Goal: Communication & Community: Answer question/provide support

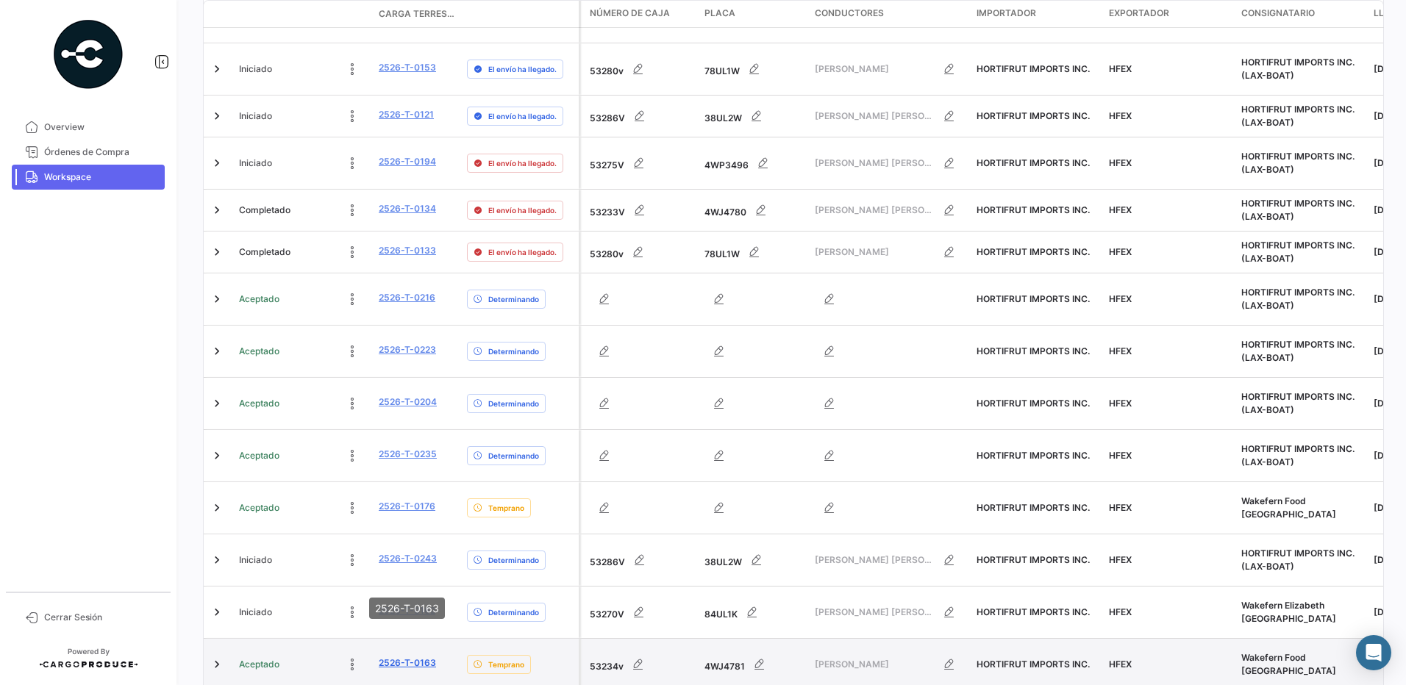
click at [416, 657] on link "2526-T-0163" at bounding box center [407, 663] width 57 height 13
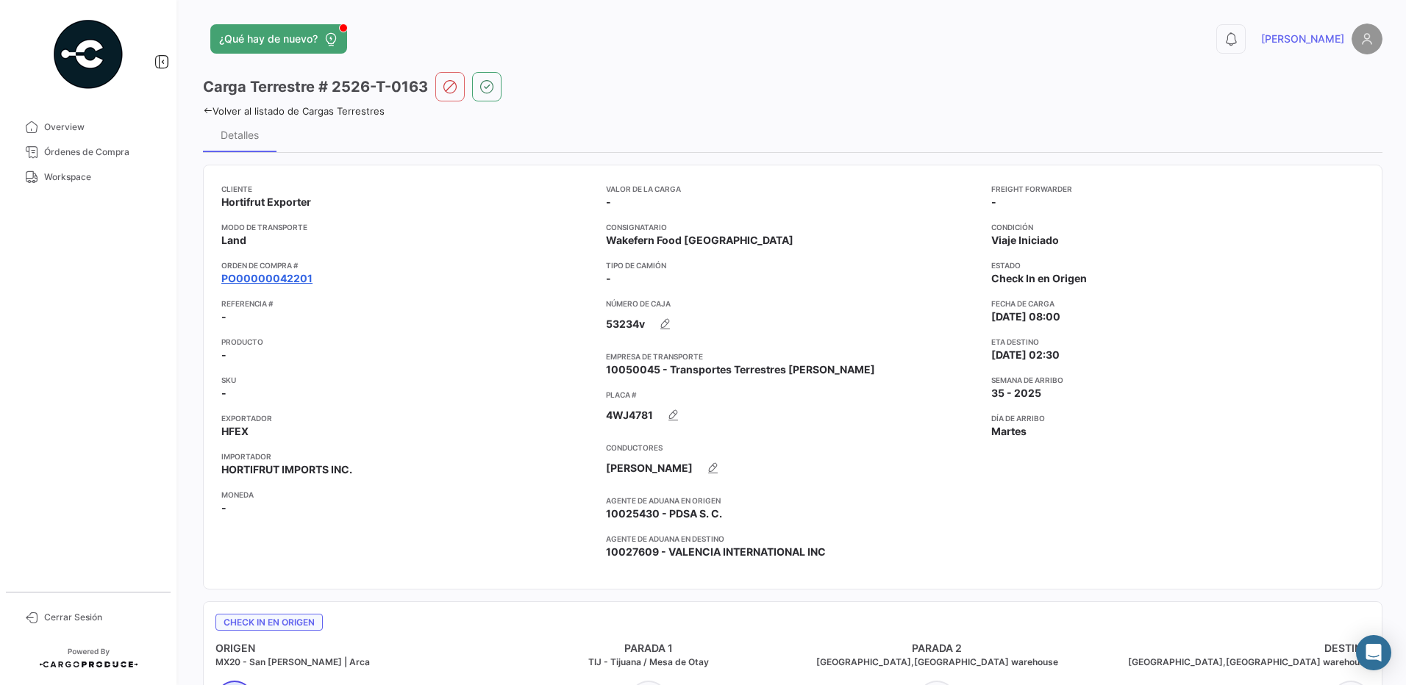
click at [277, 274] on link "PO00000042201" at bounding box center [266, 278] width 91 height 15
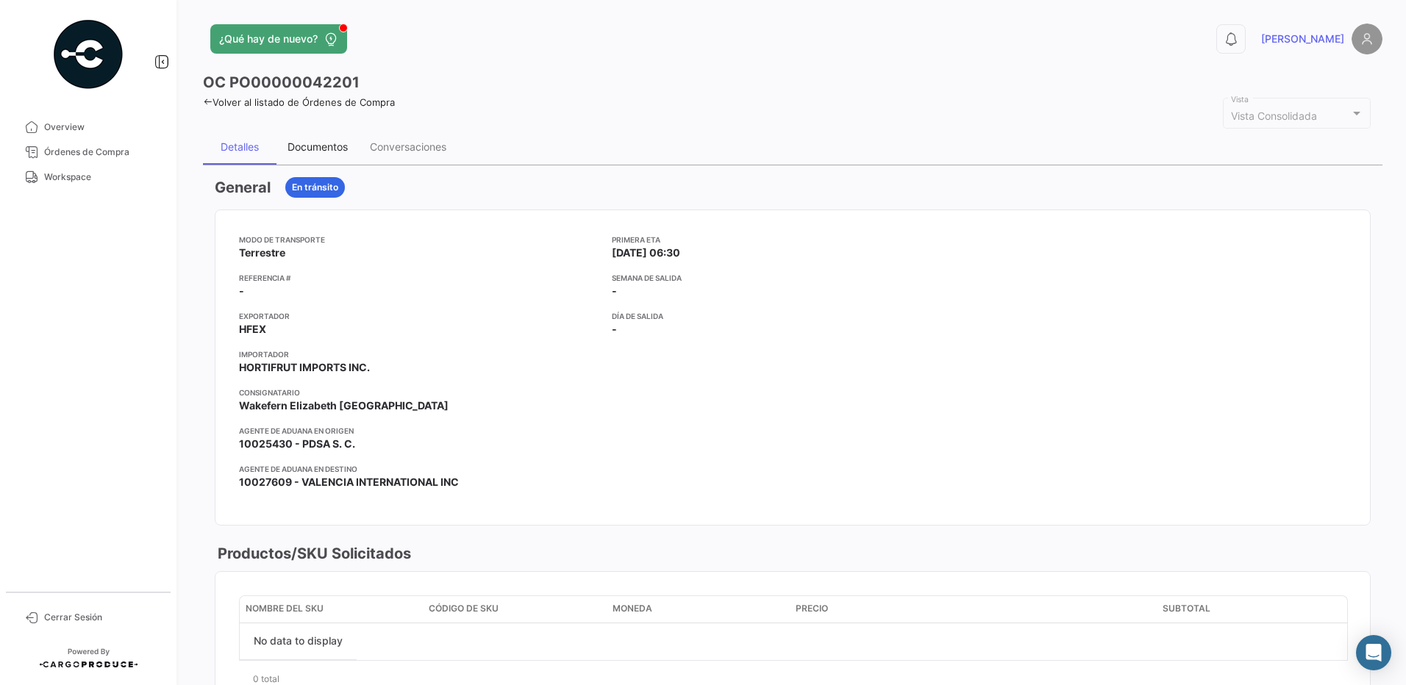
click at [315, 137] on div "Documentos" at bounding box center [317, 146] width 82 height 35
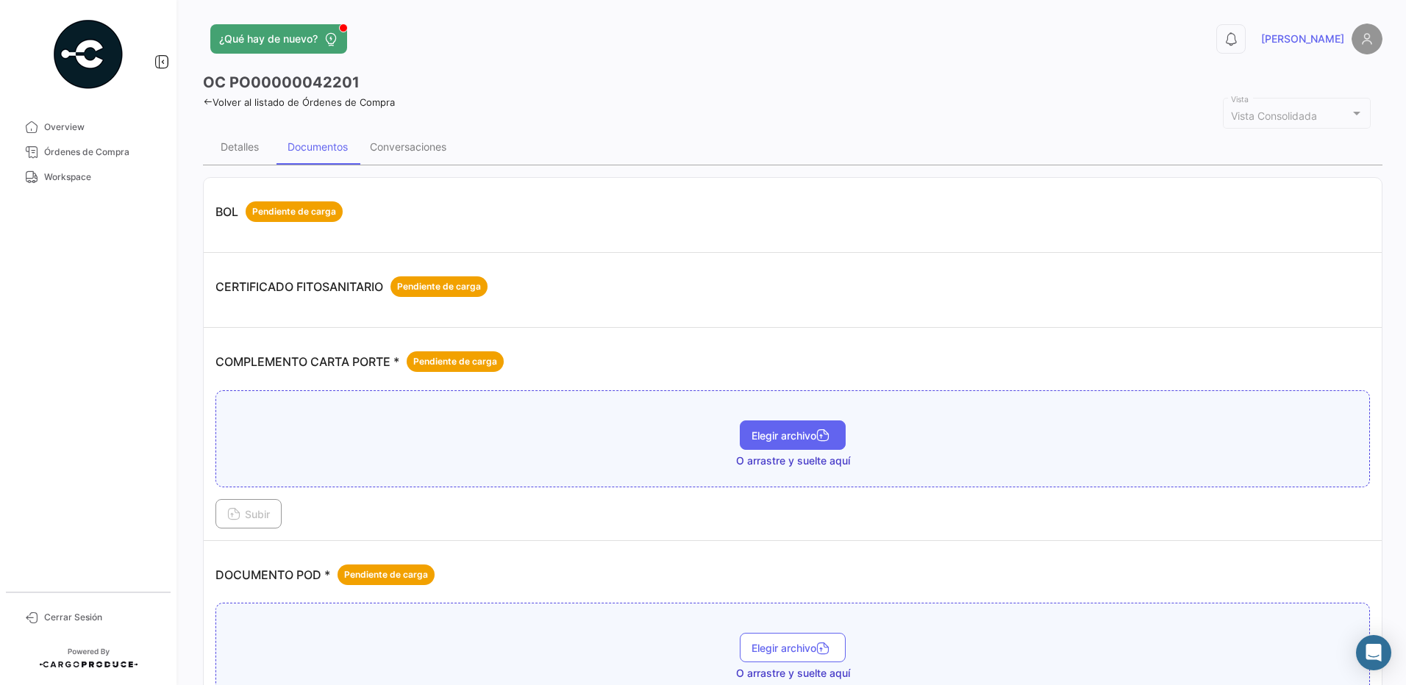
click at [812, 434] on span "Elegir archivo" at bounding box center [792, 435] width 82 height 12
click at [271, 521] on button "Subir" at bounding box center [248, 513] width 66 height 29
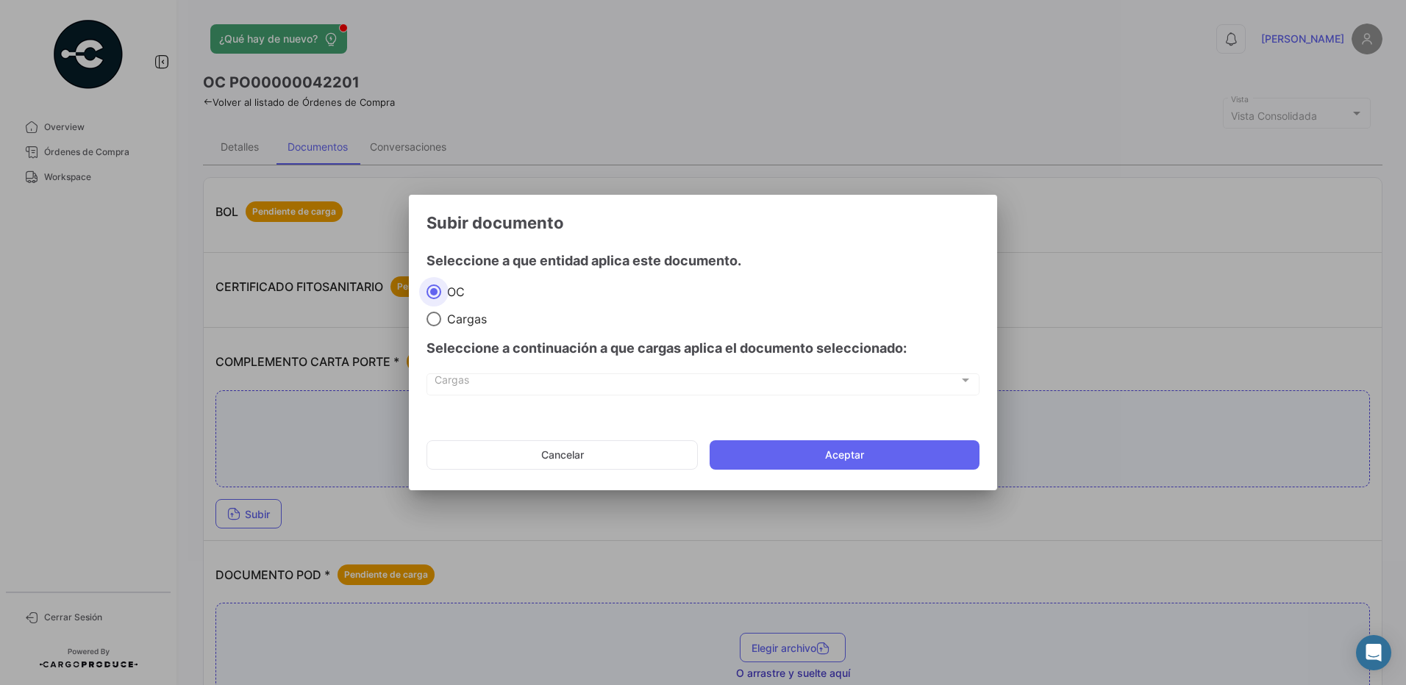
click at [462, 326] on div "Seleccione a continuación a que cargas aplica el documento seleccionado:" at bounding box center [702, 348] width 553 height 44
click at [434, 320] on span at bounding box center [433, 319] width 15 height 15
click at [434, 320] on input "Cargas" at bounding box center [433, 319] width 15 height 15
radio input "true"
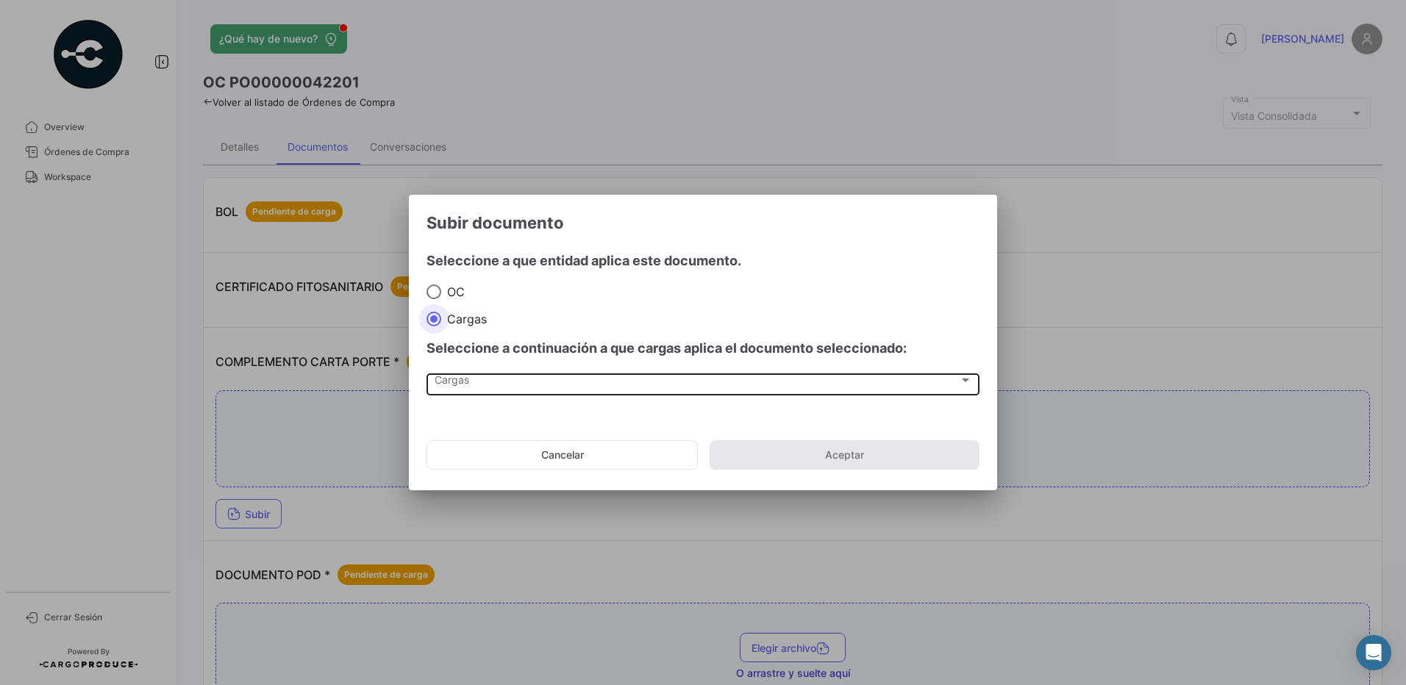
click at [491, 385] on div "Cargas" at bounding box center [696, 383] width 524 height 12
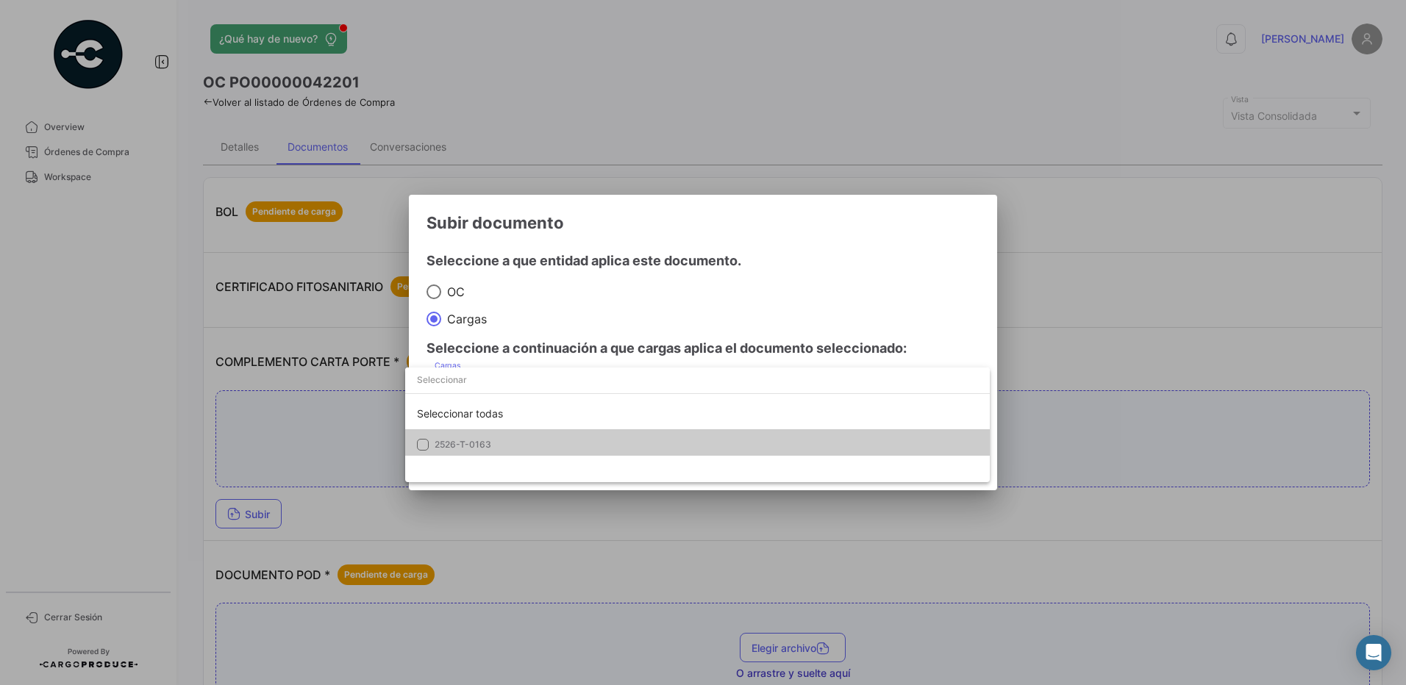
click at [435, 440] on span "2526-T-0163" at bounding box center [462, 444] width 57 height 11
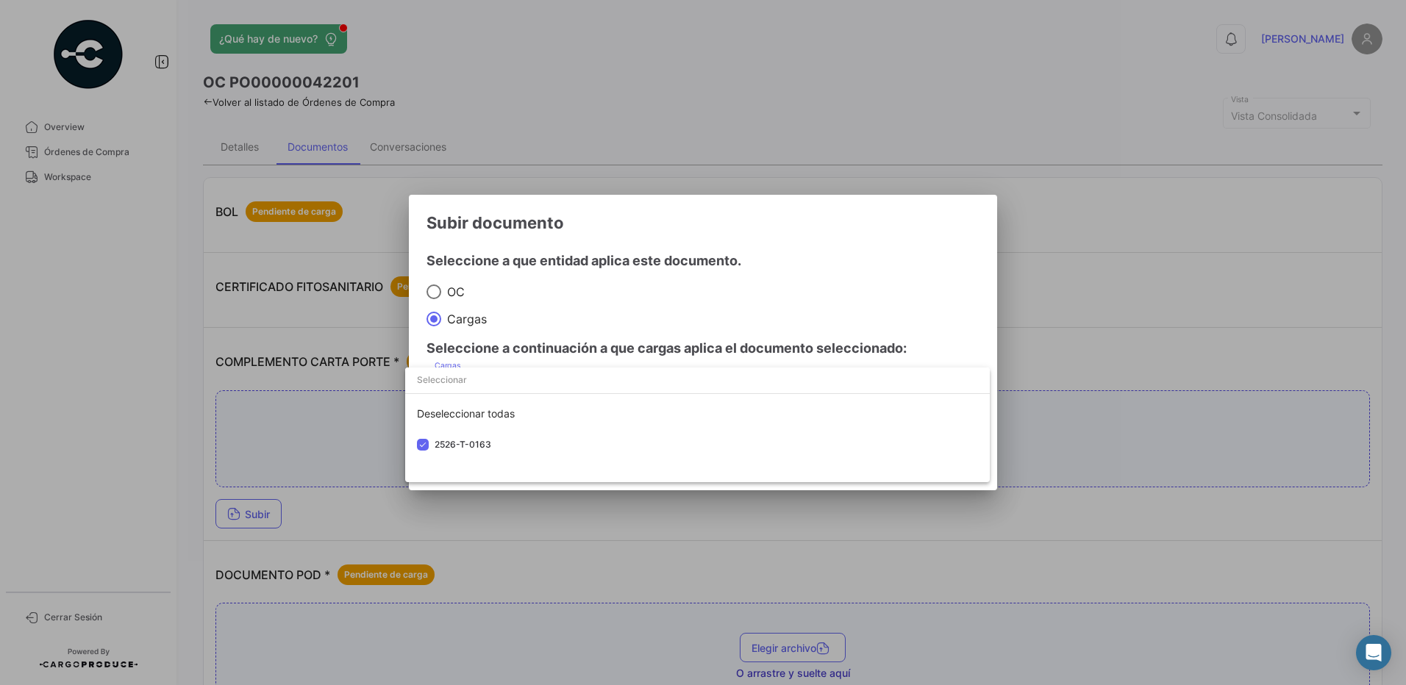
click at [617, 319] on div at bounding box center [703, 342] width 1406 height 685
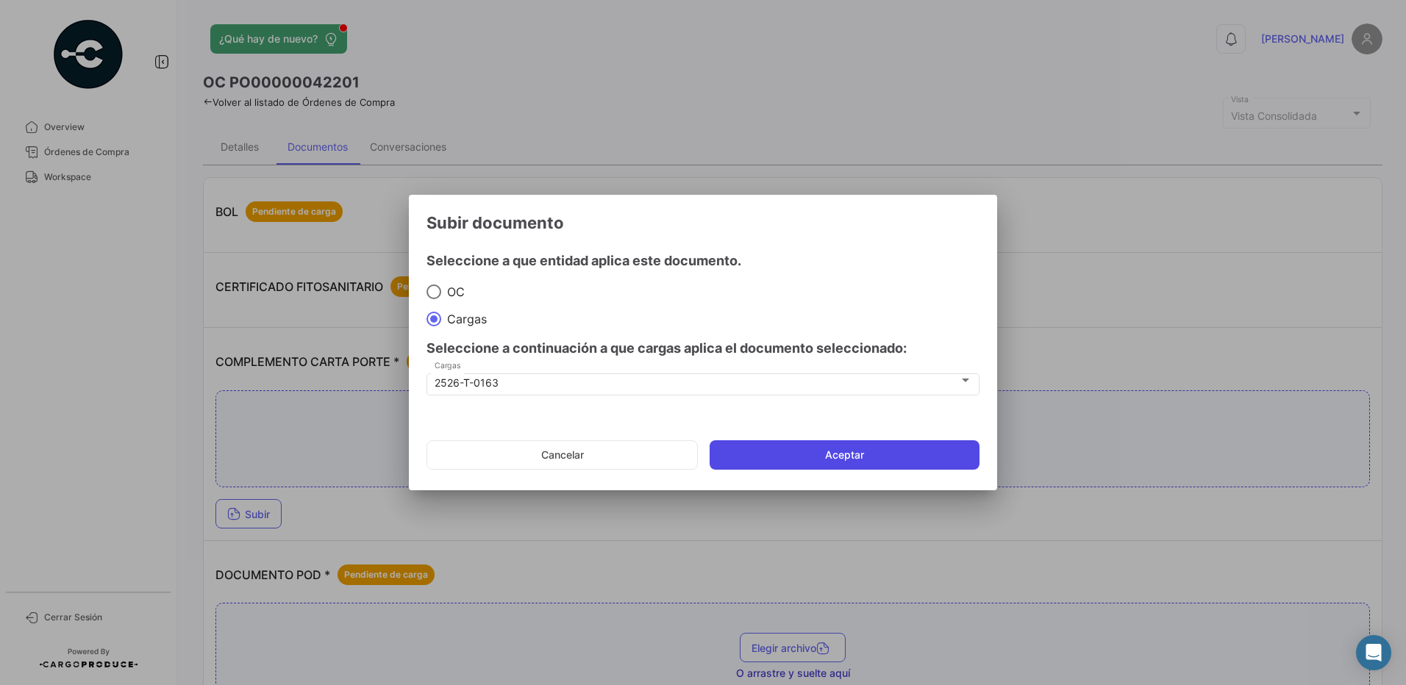
click at [852, 449] on button "Aceptar" at bounding box center [844, 454] width 270 height 29
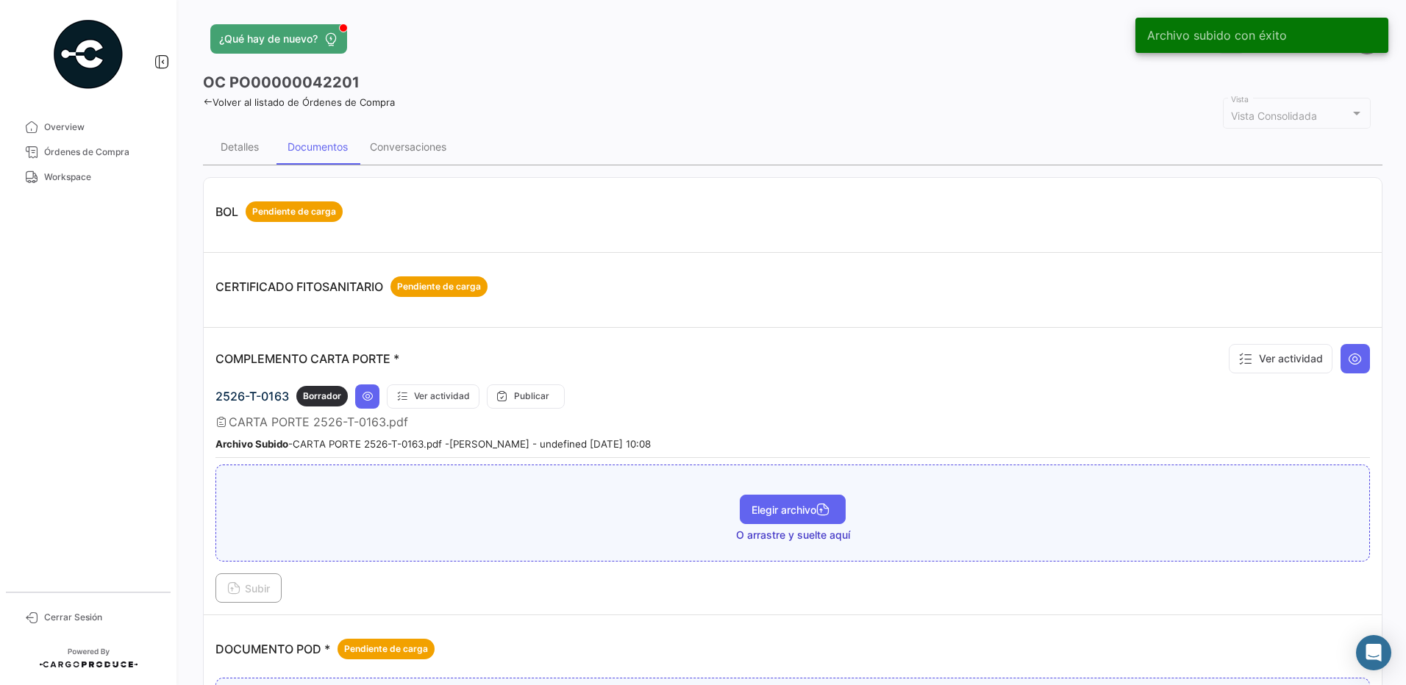
click at [784, 508] on span "Elegir archivo" at bounding box center [792, 510] width 82 height 12
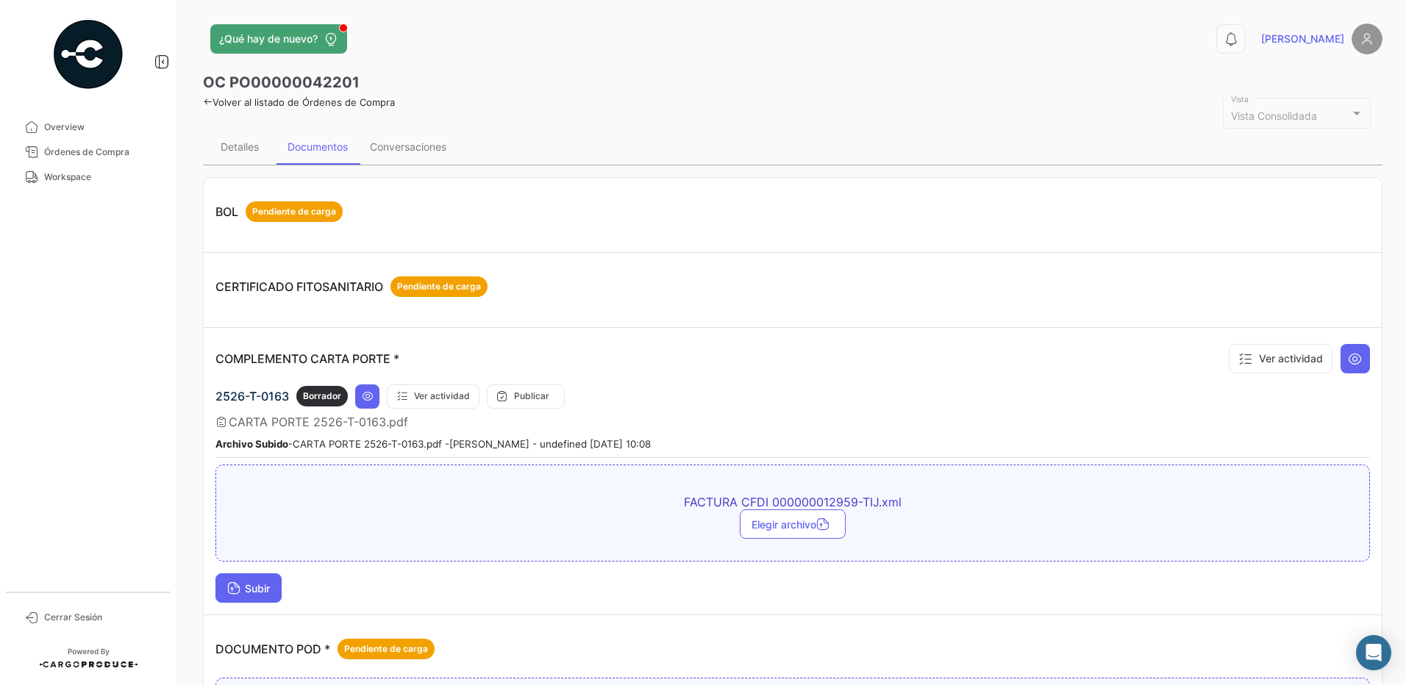
click at [250, 591] on span "Subir" at bounding box center [248, 588] width 43 height 12
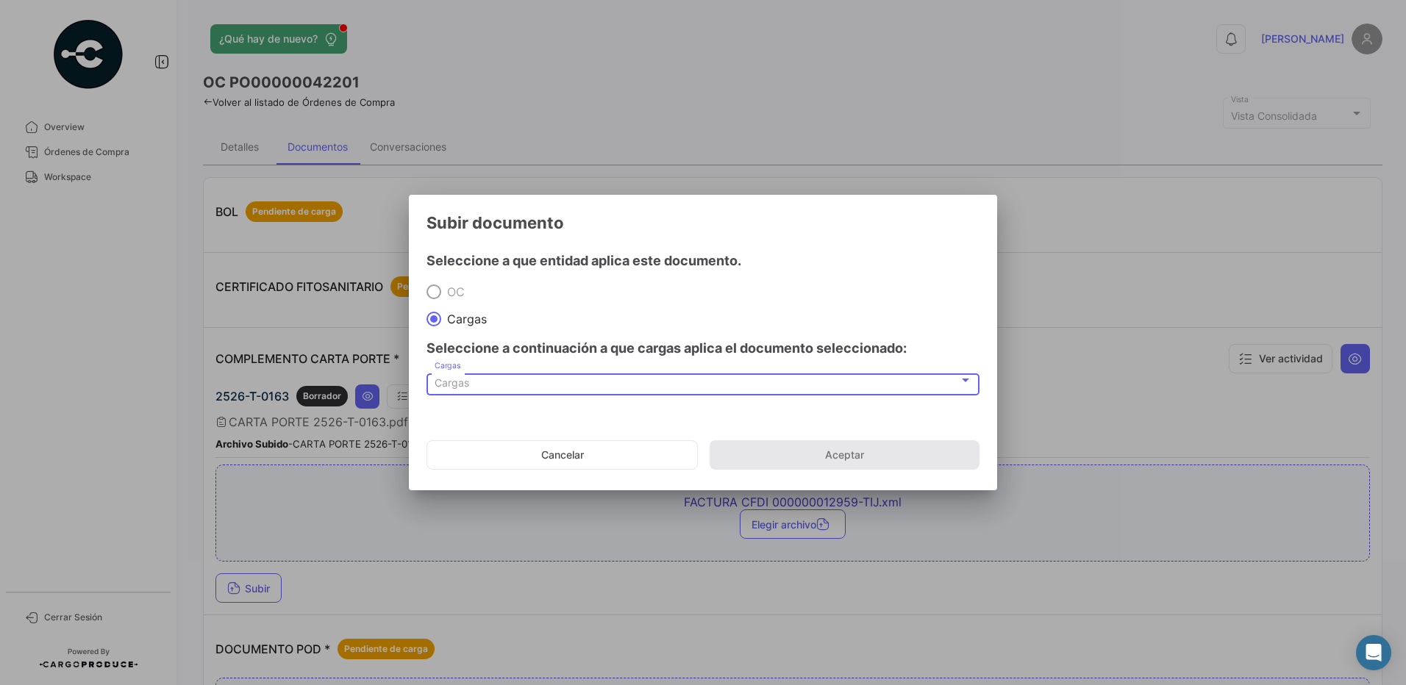
click at [459, 380] on span "Cargas" at bounding box center [451, 382] width 35 height 12
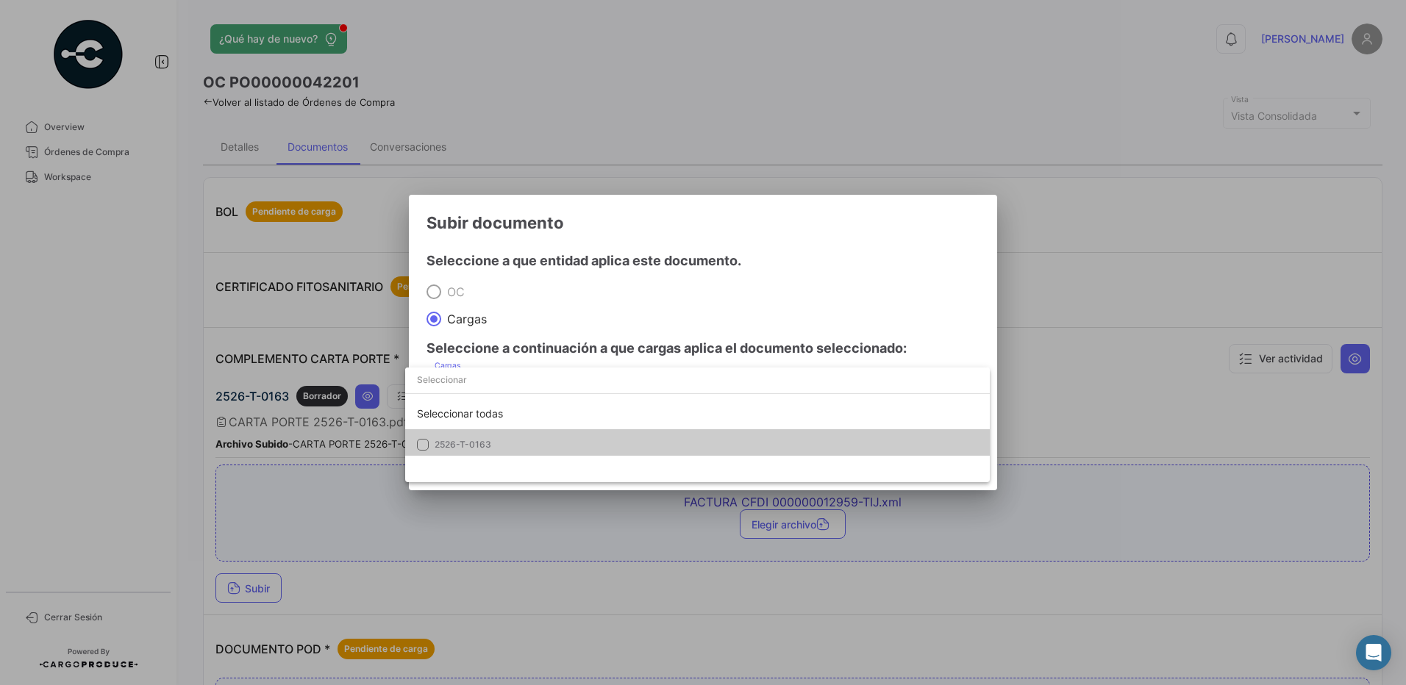
click at [493, 442] on span "2526-T-0163" at bounding box center [537, 444] width 206 height 13
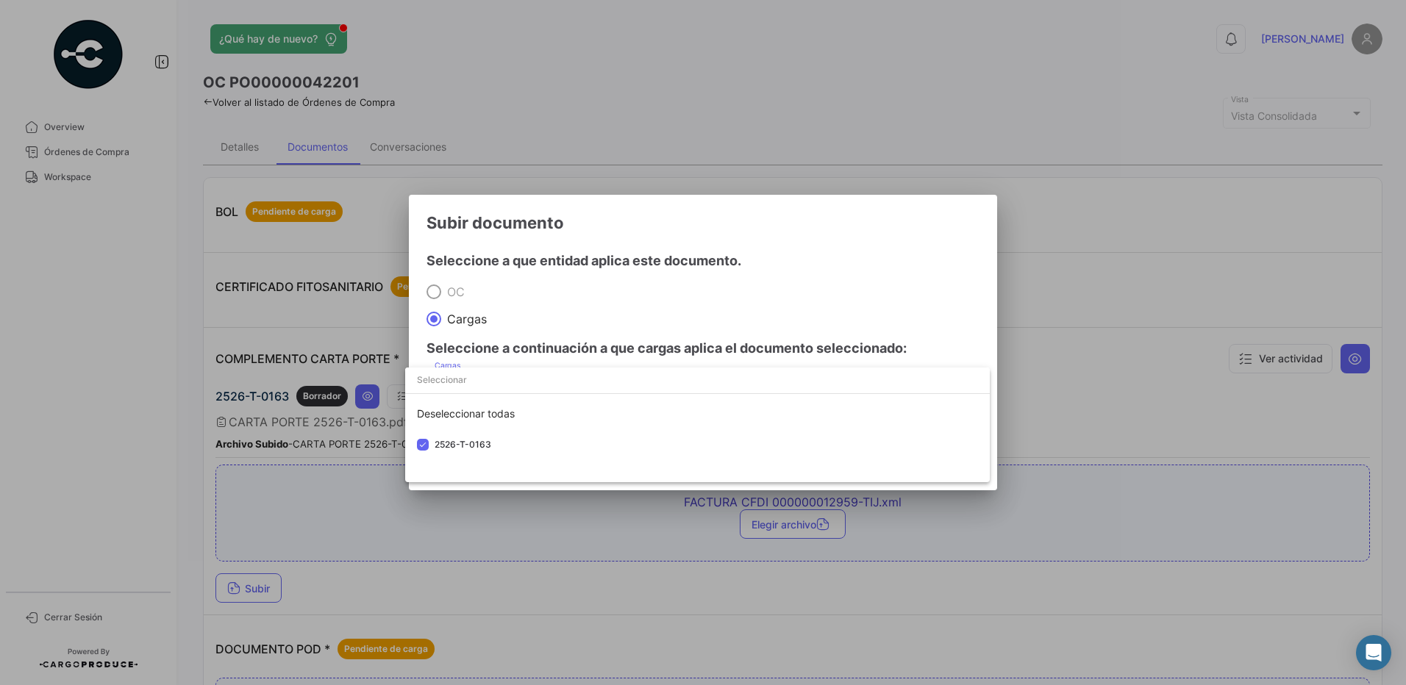
click at [567, 304] on div at bounding box center [703, 342] width 1406 height 685
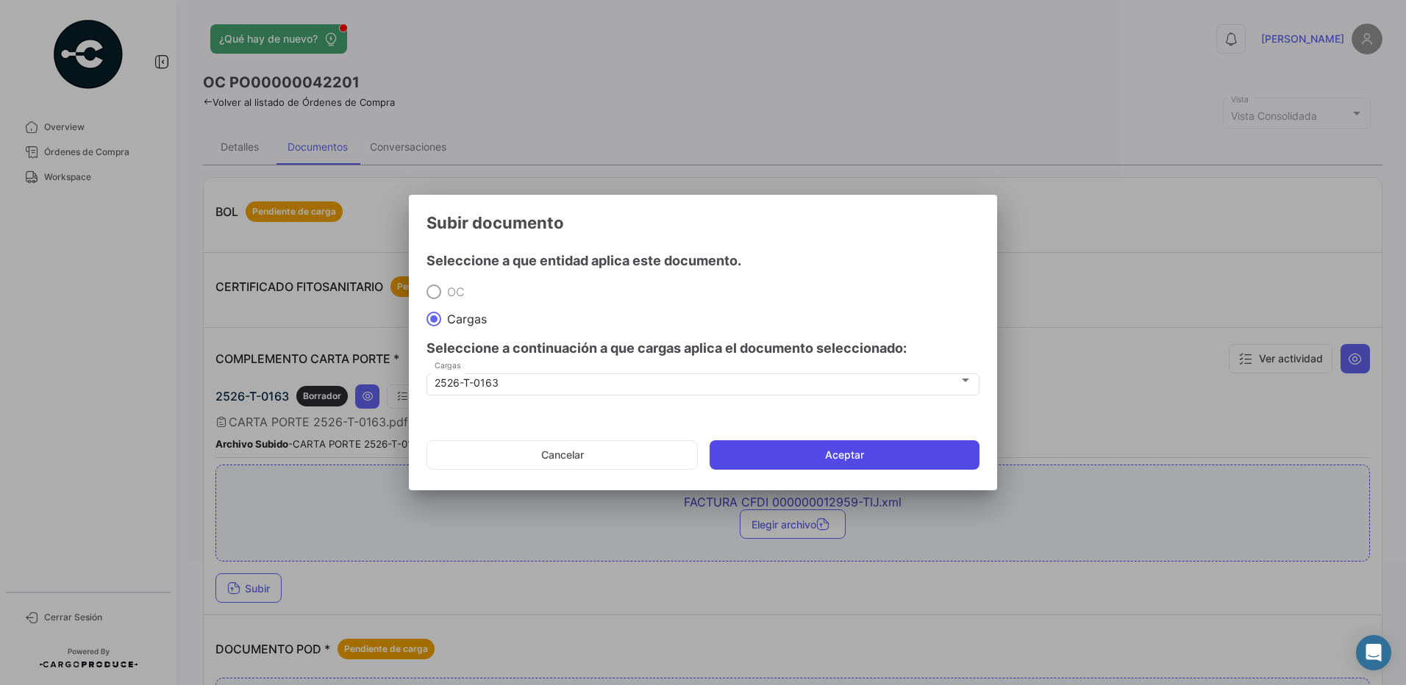
click at [816, 457] on button "Aceptar" at bounding box center [844, 454] width 270 height 29
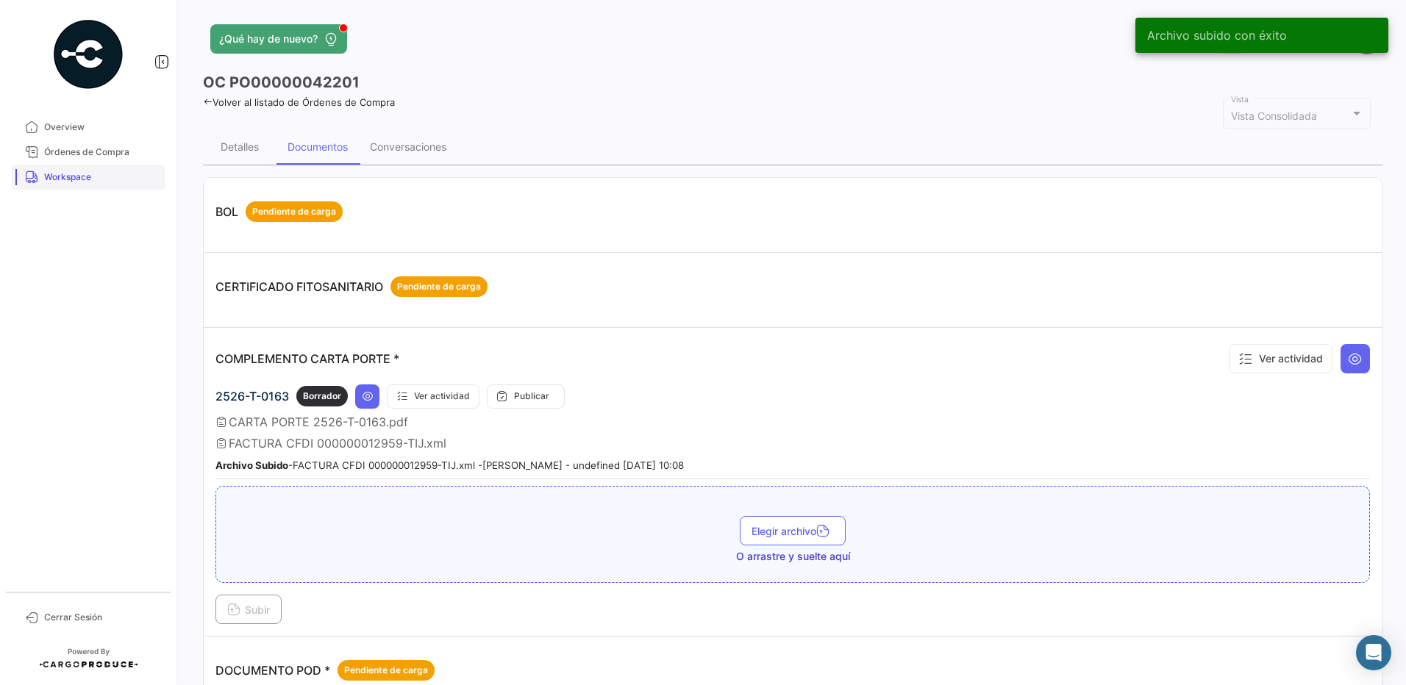
click at [79, 175] on span "Workspace" at bounding box center [101, 177] width 115 height 13
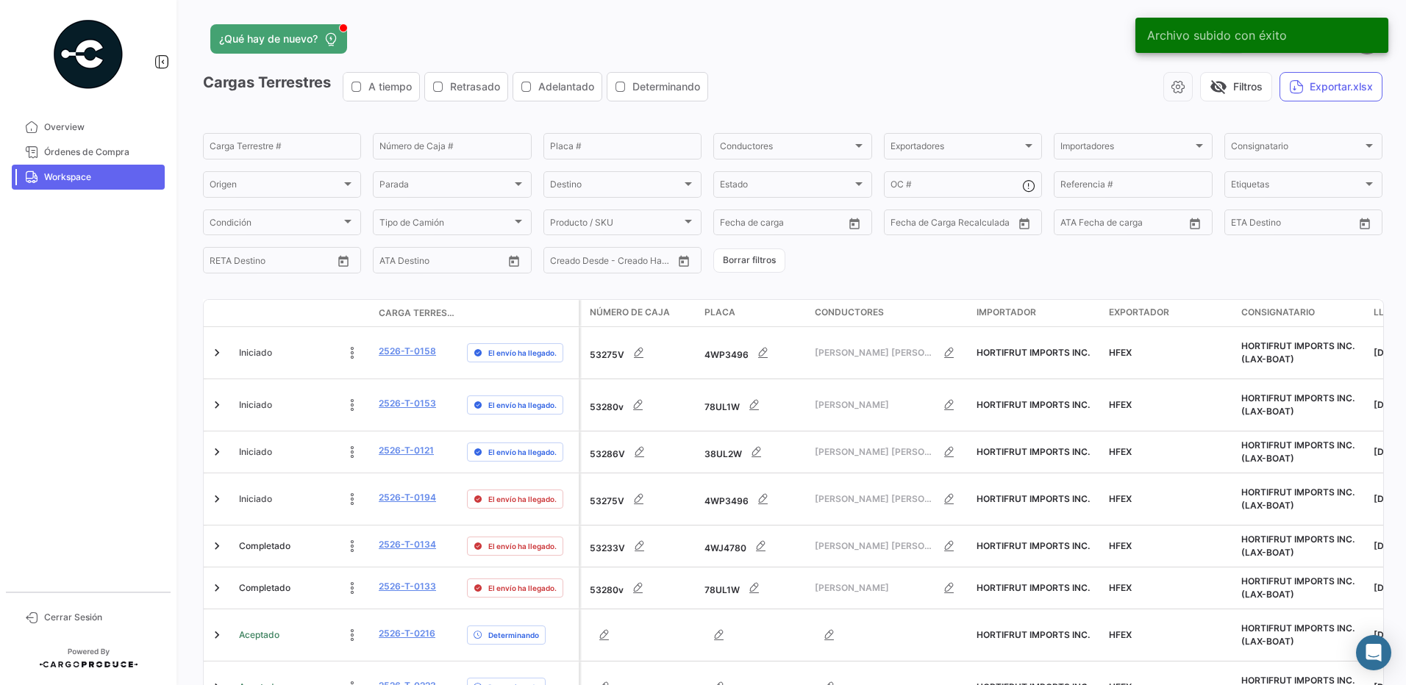
scroll to position [336, 0]
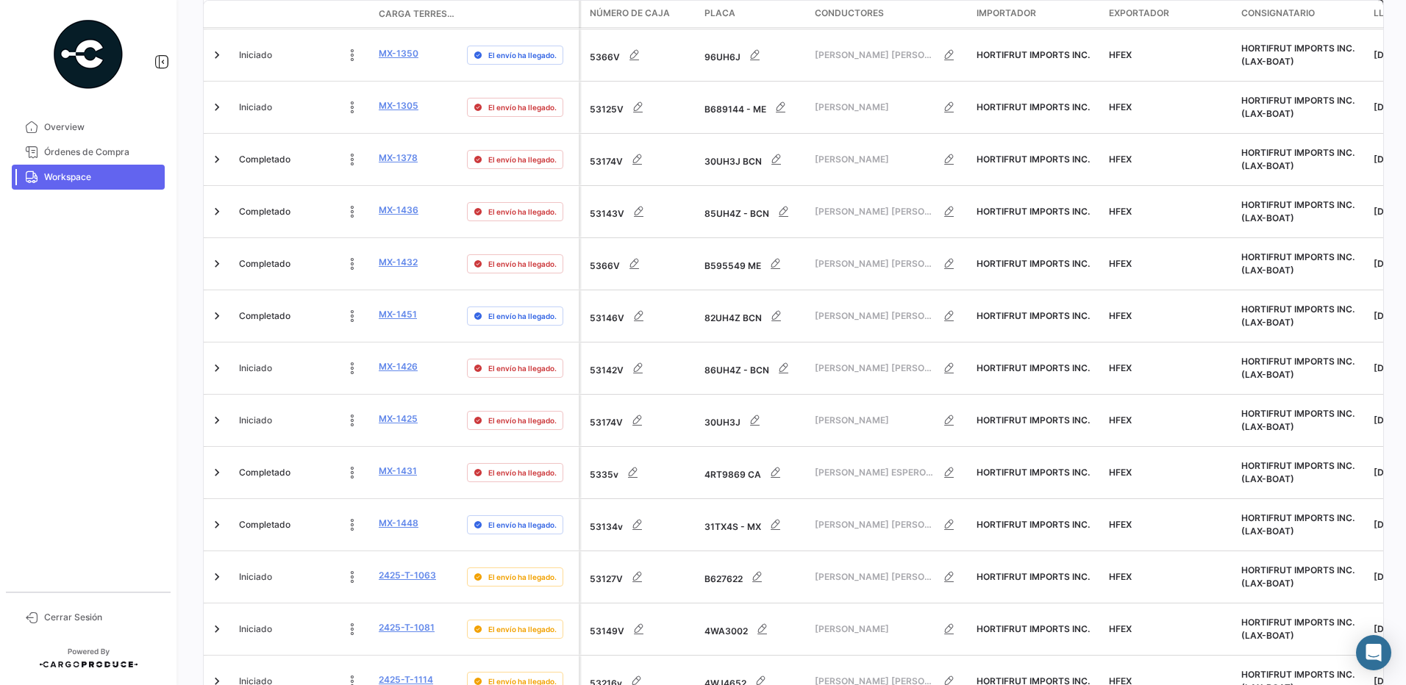
scroll to position [557, 0]
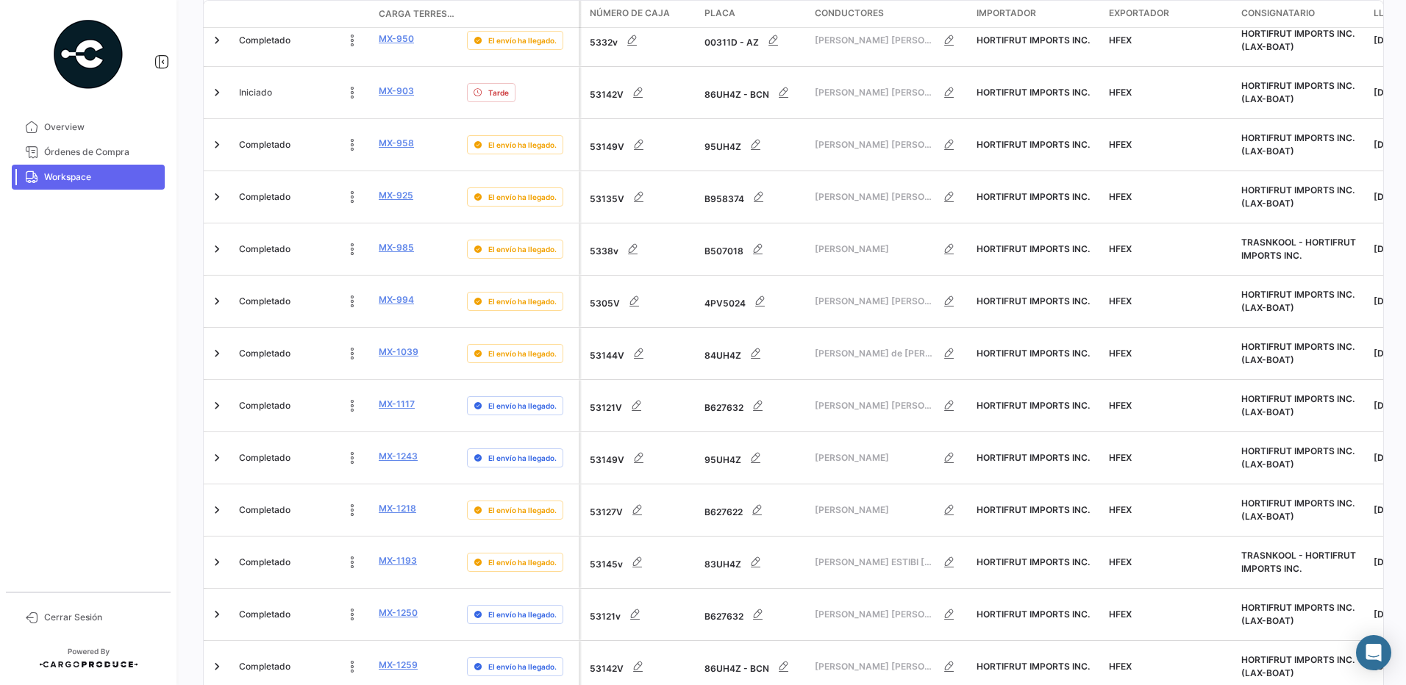
scroll to position [530, 0]
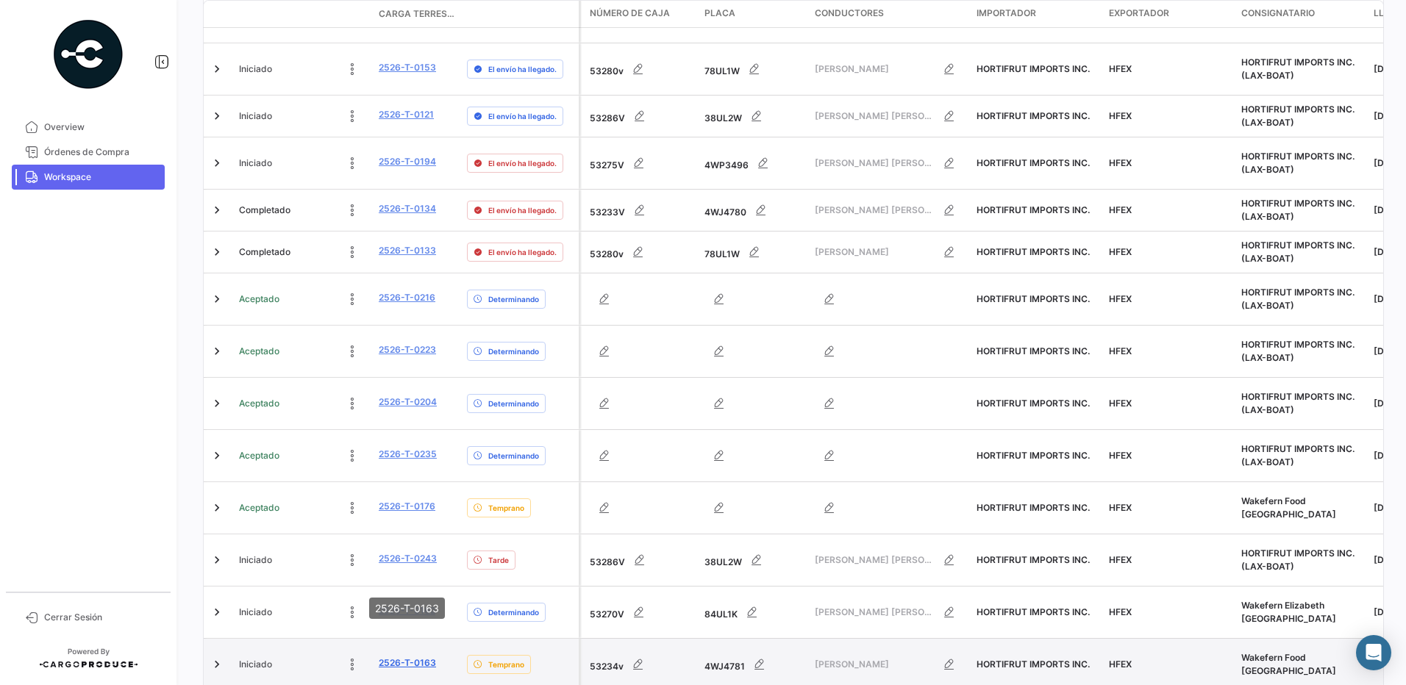
click at [415, 657] on link "2526-T-0163" at bounding box center [407, 663] width 57 height 13
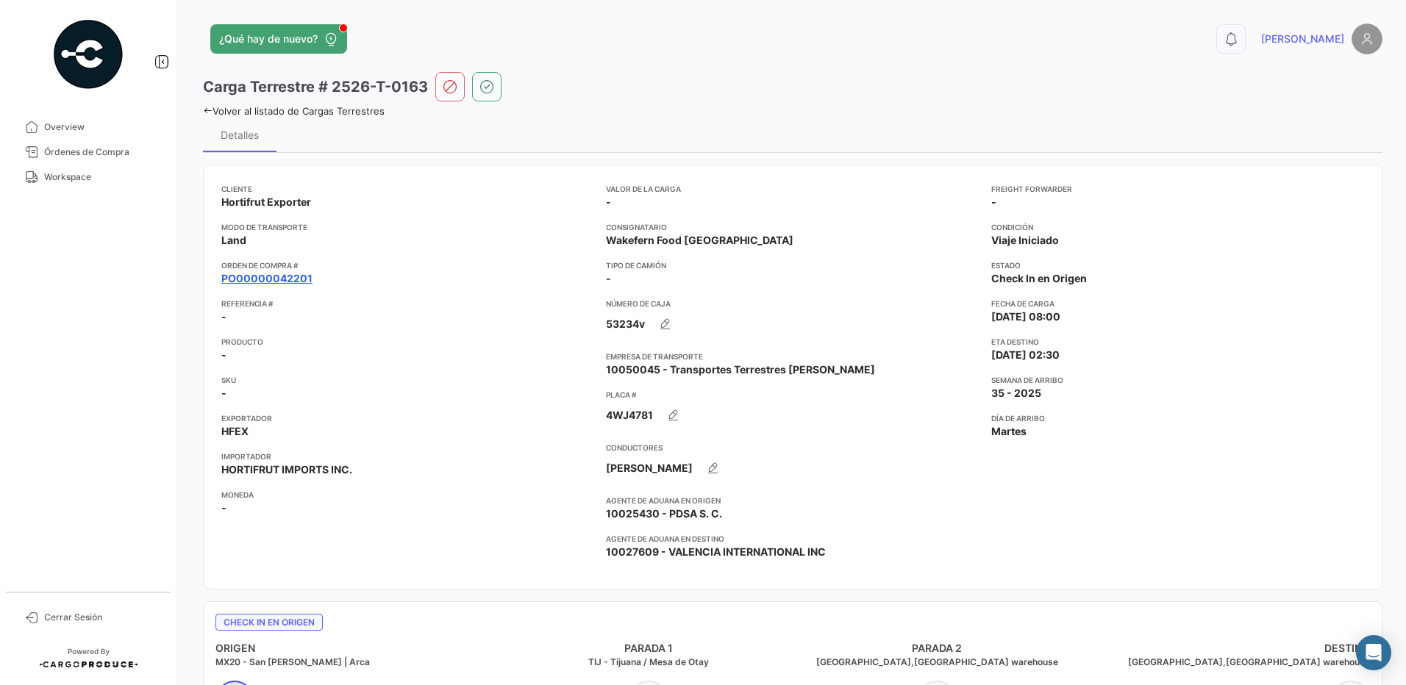
click at [302, 277] on link "PO00000042201" at bounding box center [266, 278] width 91 height 15
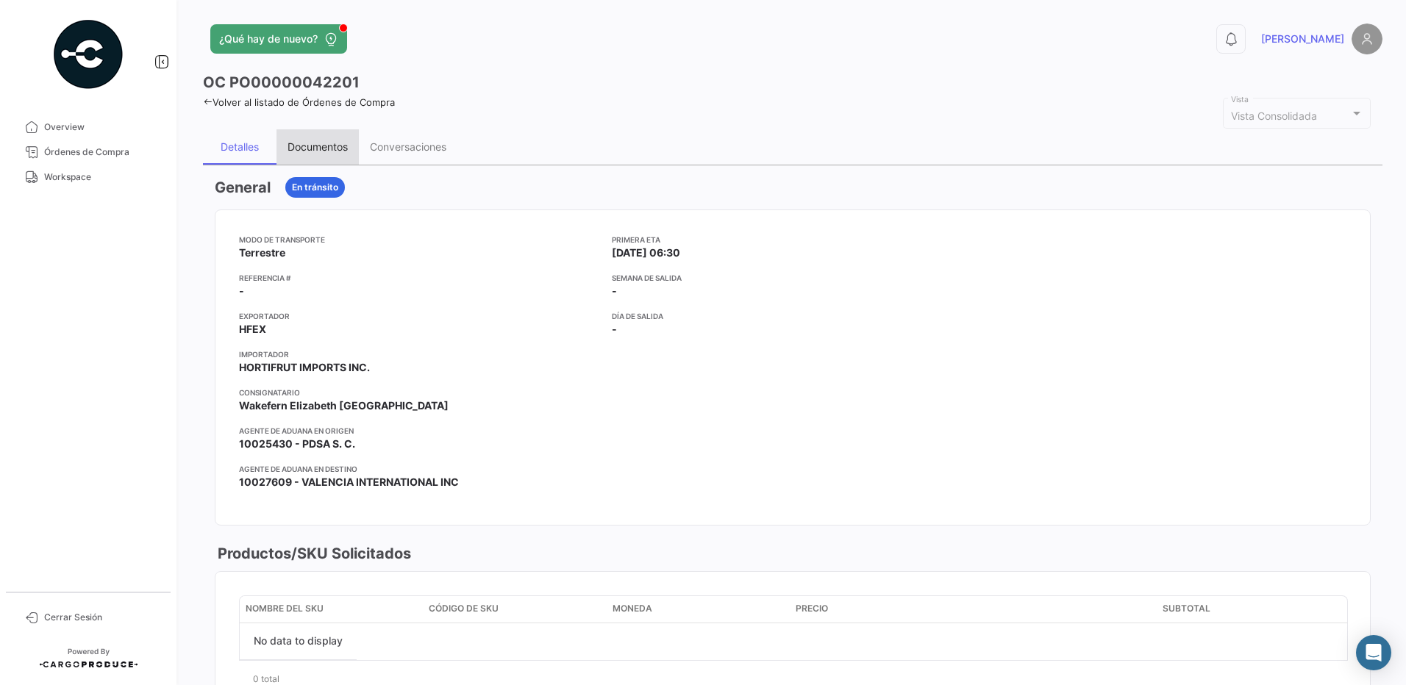
click at [335, 138] on div "Documentos" at bounding box center [317, 146] width 82 height 35
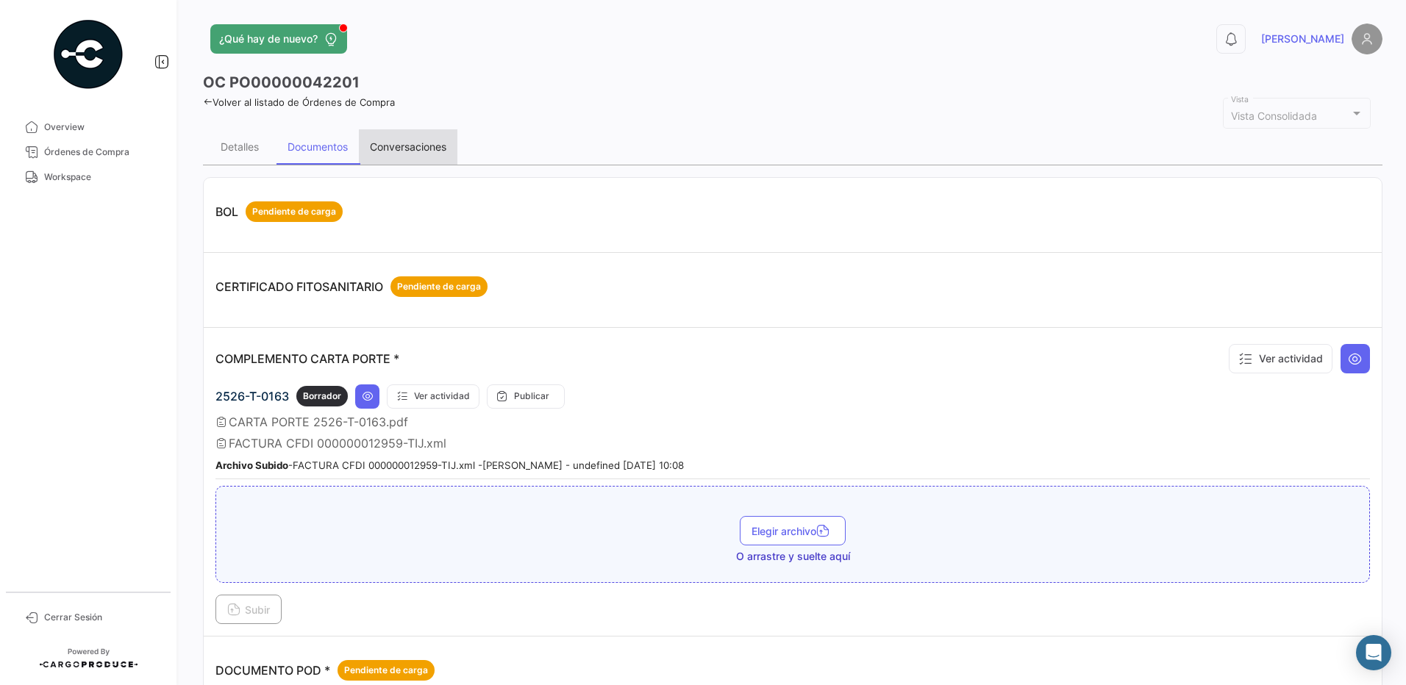
click at [393, 143] on div "Conversaciones" at bounding box center [408, 146] width 76 height 12
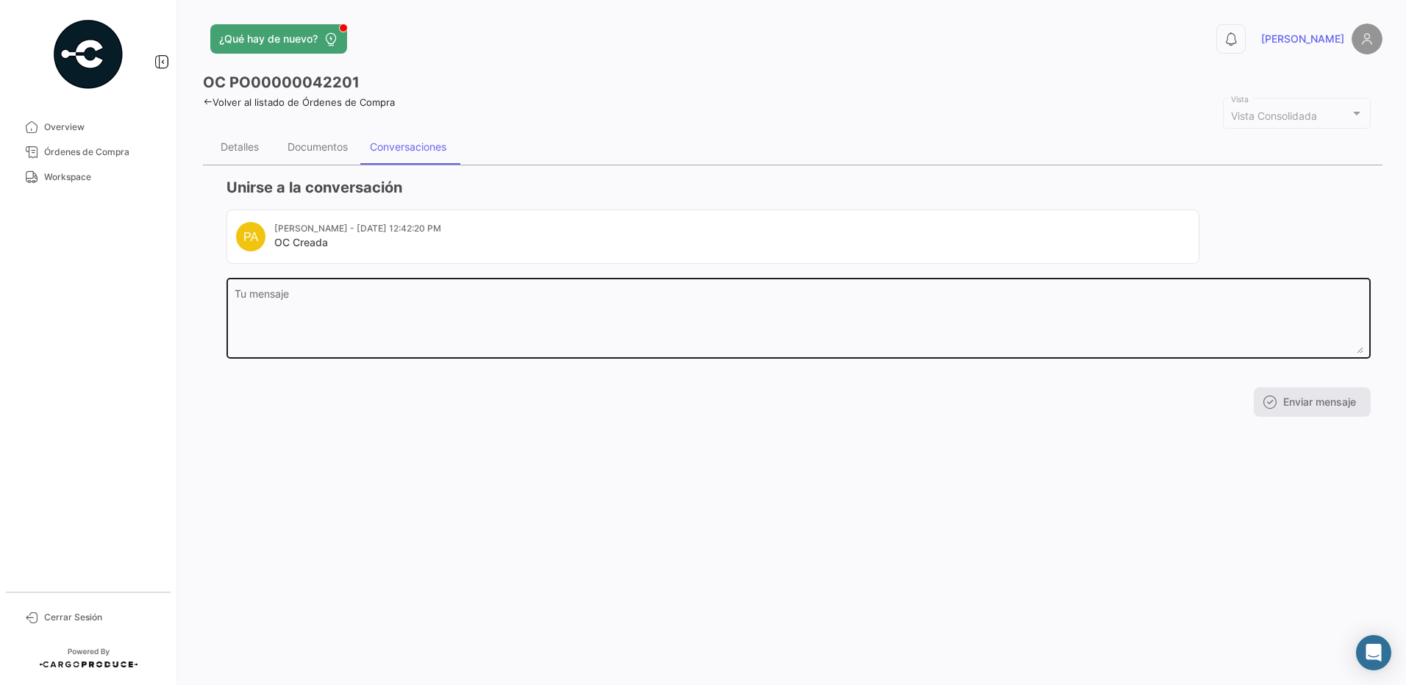
click at [330, 300] on textarea "Tu mensaje" at bounding box center [799, 321] width 1129 height 65
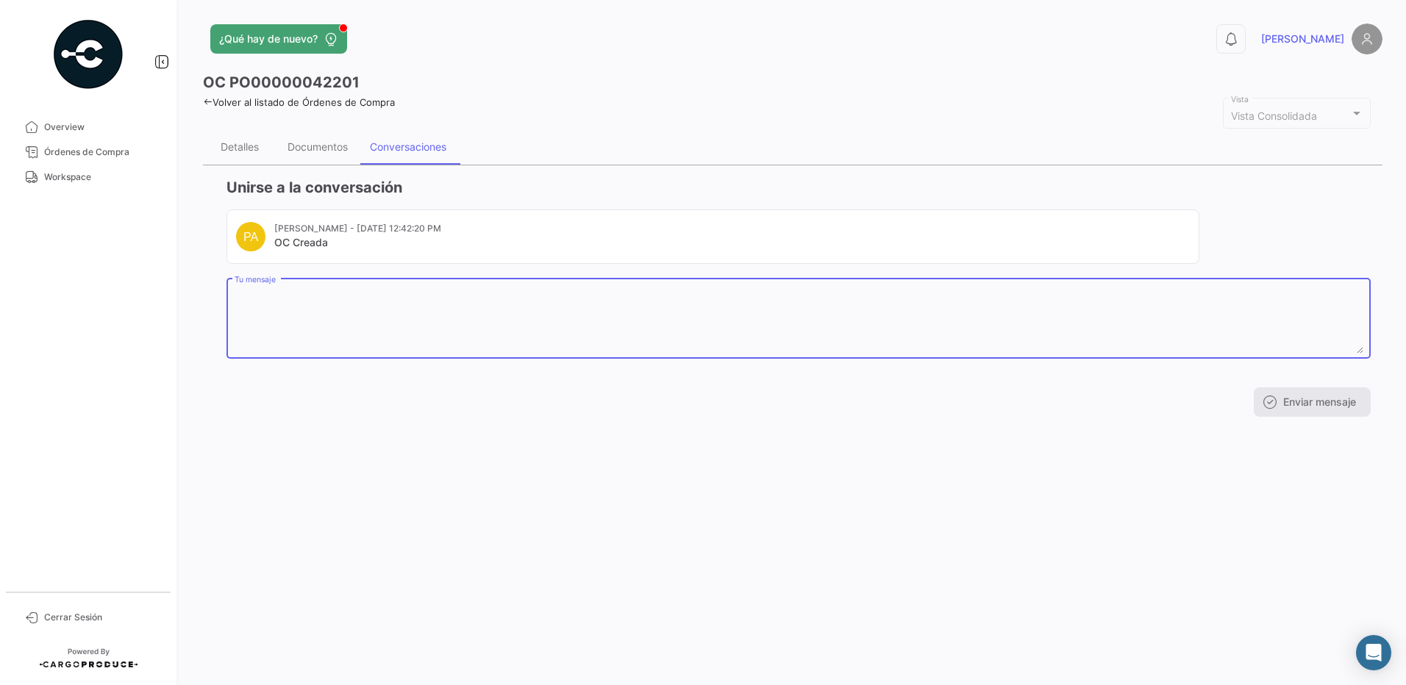
paste textarea "Datos operador [PERSON_NAME] Operador [PERSON_NAME] Fecha Nacimiento [DEMOGRAPH…"
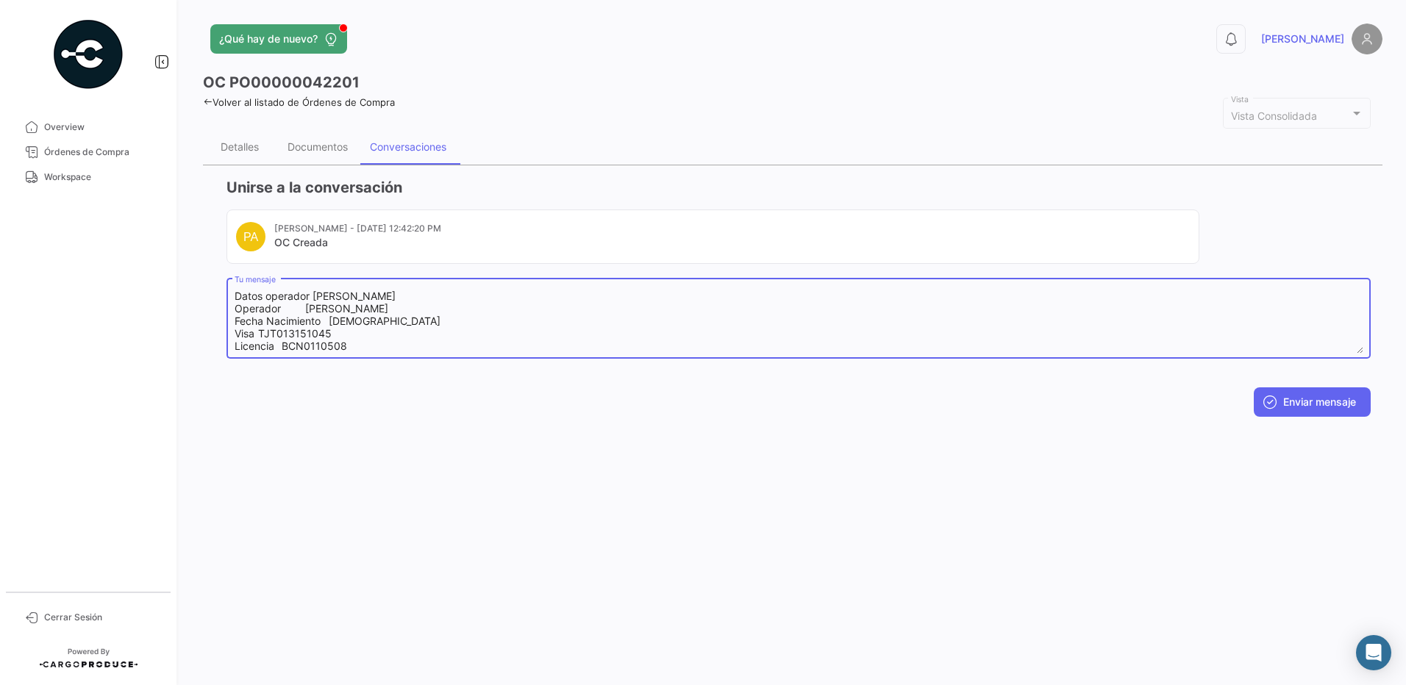
scroll to position [122, 0]
type textarea "Datos operador [PERSON_NAME] Operador [PERSON_NAME] Fecha Nacimiento [DEMOGRAPH…"
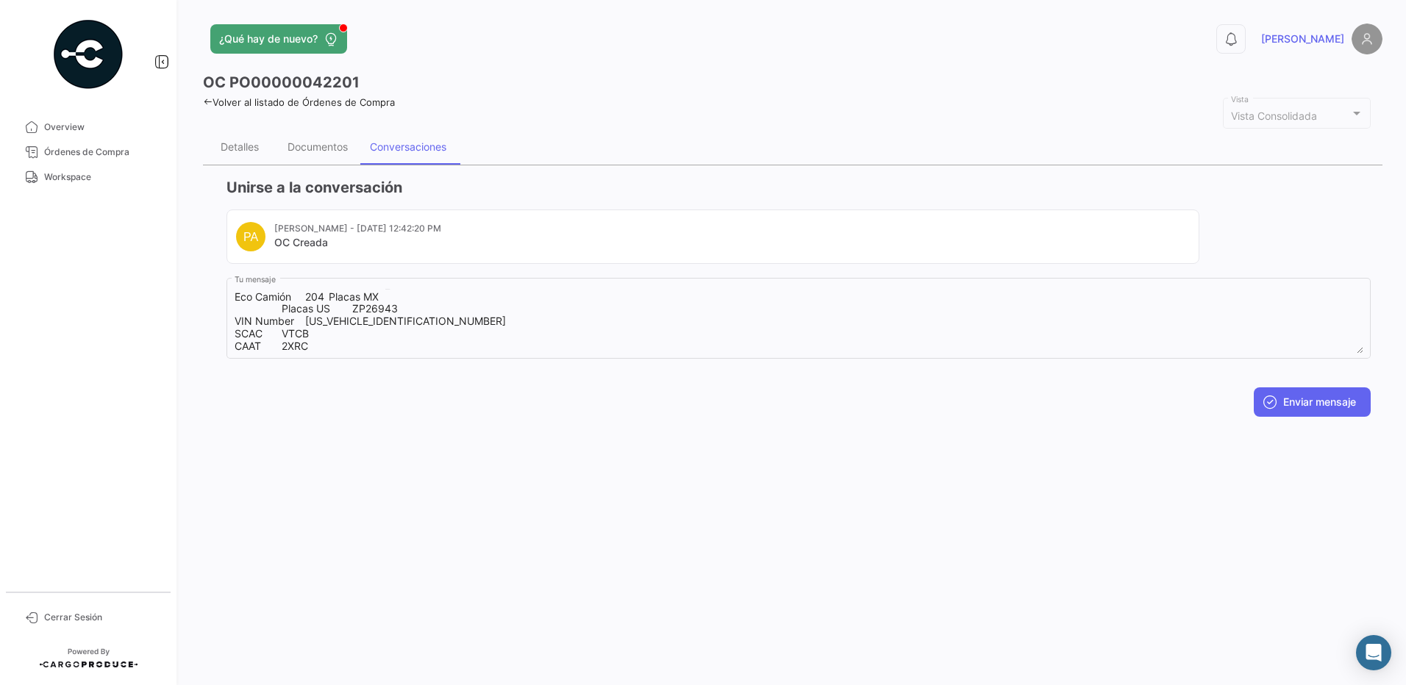
click at [443, 457] on div "¿Qué hay de nuevo? 0 [PERSON_NAME] OC PO00000042201 Volver al listado de Órdene…" at bounding box center [792, 342] width 1226 height 685
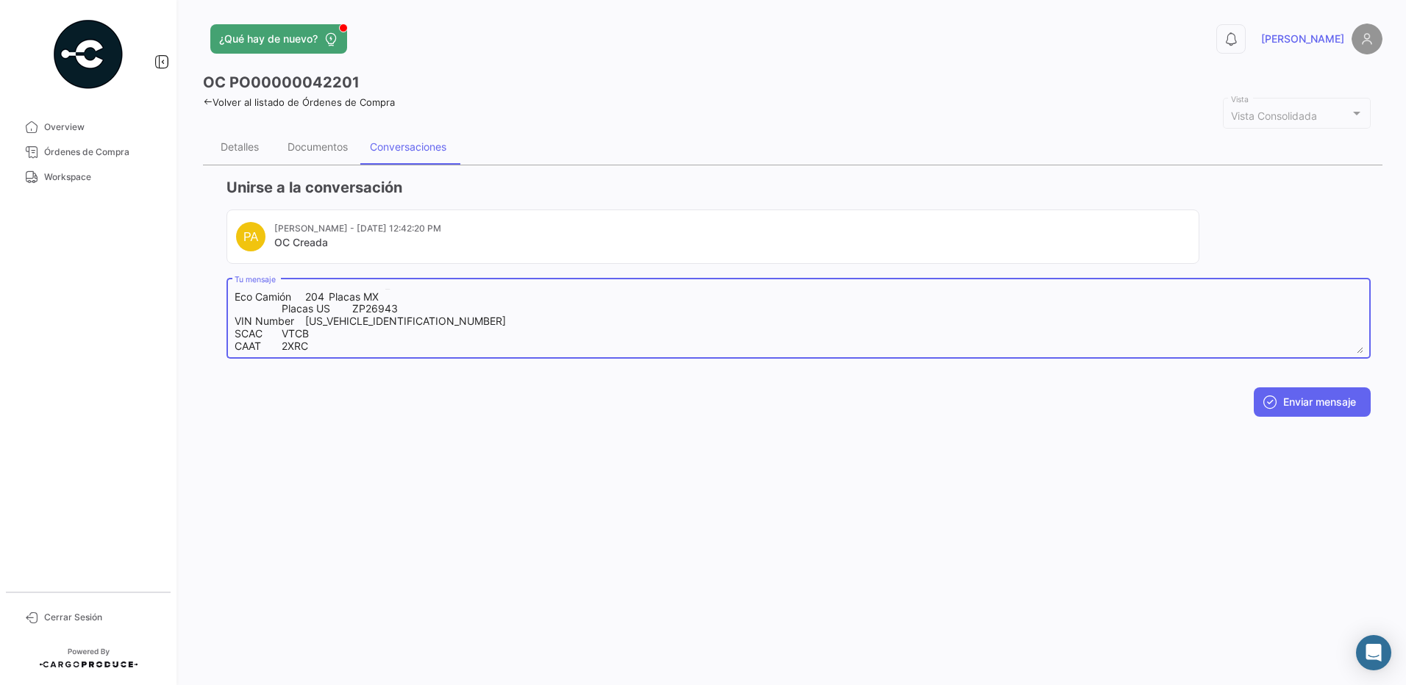
scroll to position [85, 0]
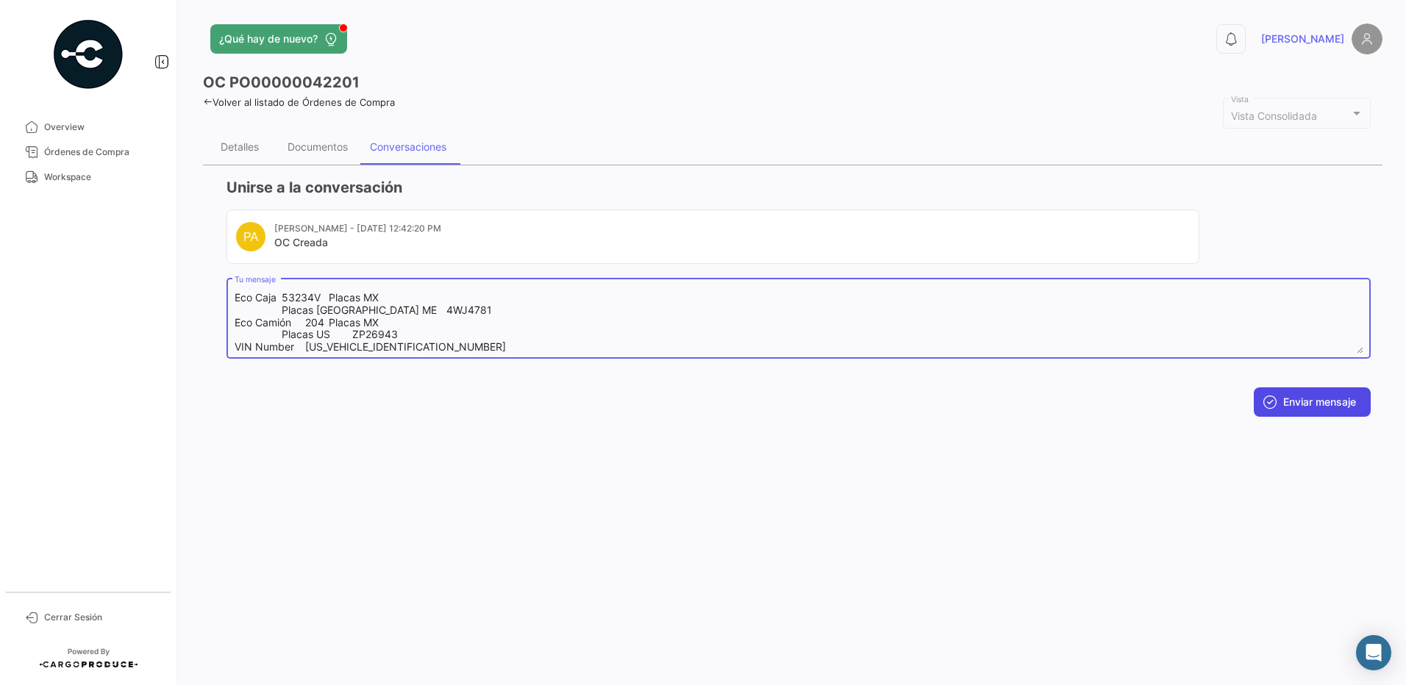
click at [1324, 401] on button "Enviar mensaje" at bounding box center [1312, 401] width 117 height 29
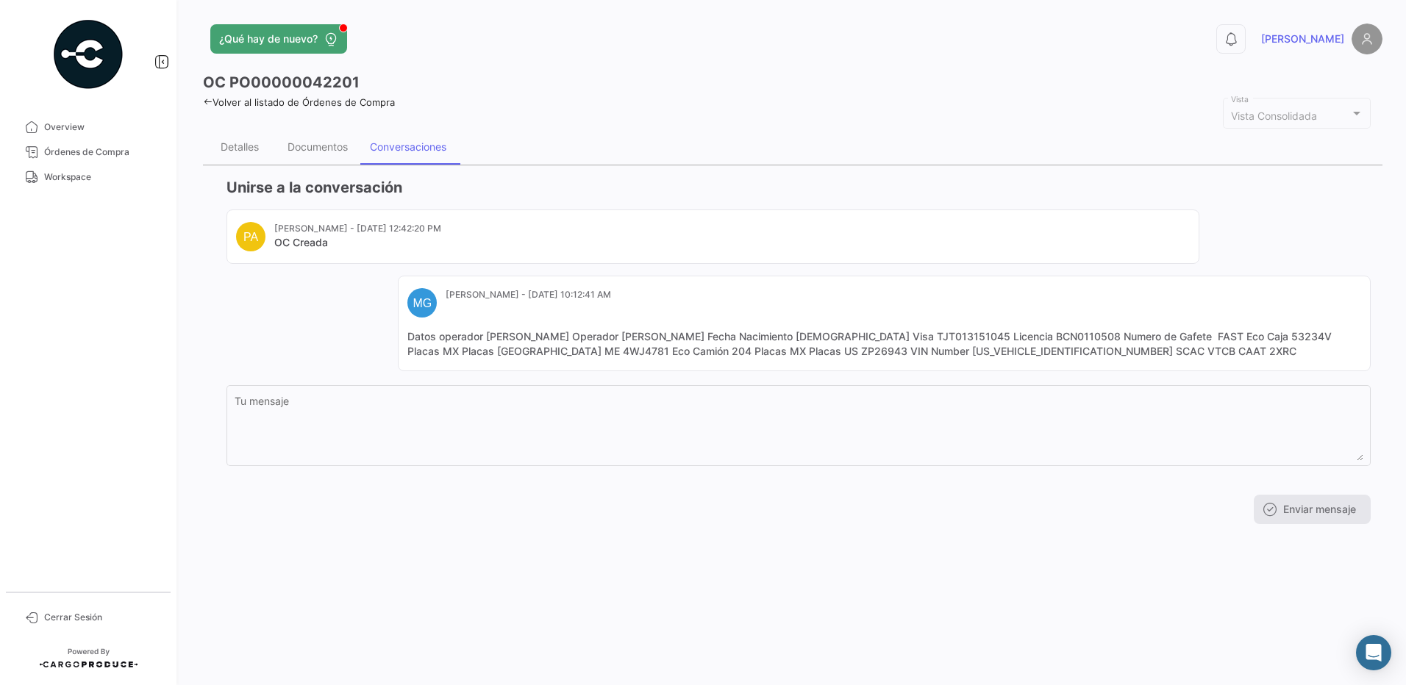
scroll to position [0, 0]
